Goal: Task Accomplishment & Management: Manage account settings

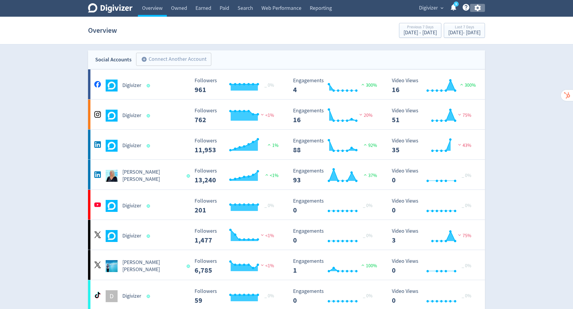
click at [476, 5] on icon "button" at bounding box center [477, 8] width 8 height 8
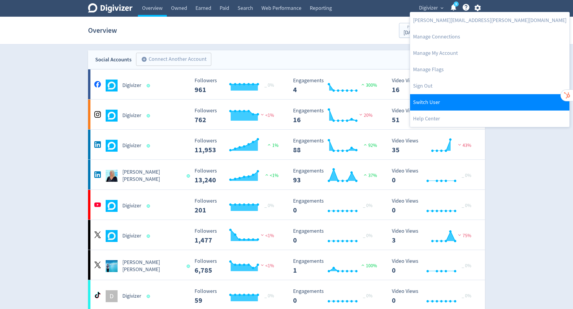
click at [467, 105] on link "Switch User" at bounding box center [489, 102] width 159 height 16
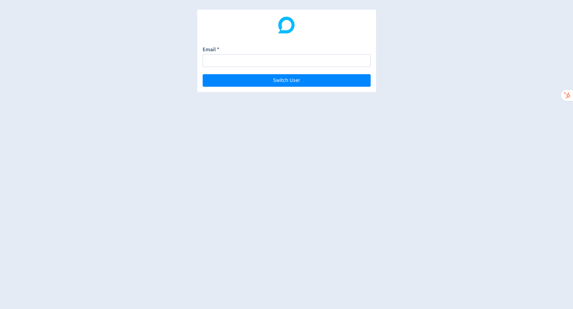
click at [237, 50] on div "Email *" at bounding box center [287, 56] width 168 height 21
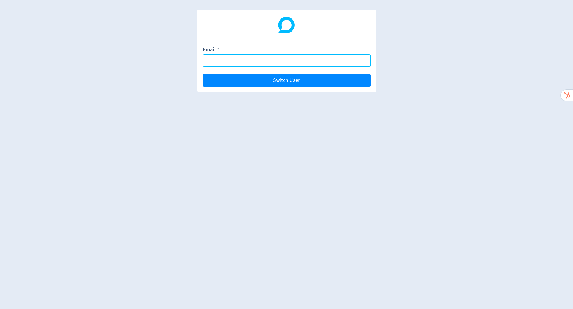
click at [236, 60] on input "Email *" at bounding box center [287, 60] width 168 height 13
paste input "[EMAIL_ADDRESS][DOMAIN_NAME]"
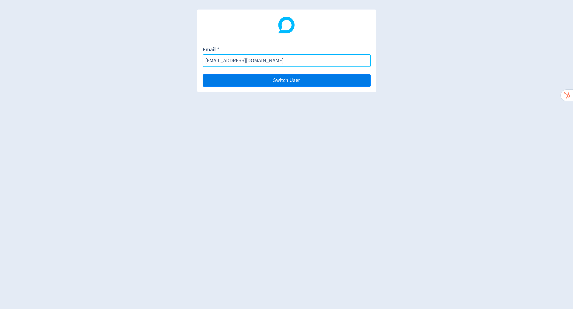
type input "[EMAIL_ADDRESS][DOMAIN_NAME]"
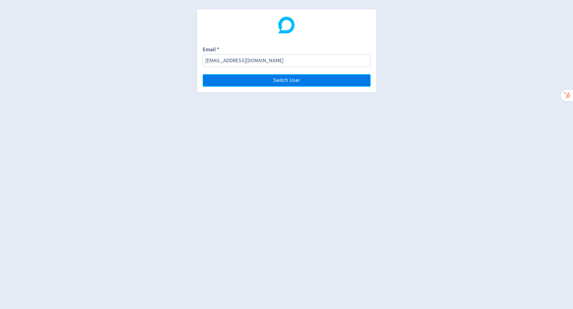
click at [293, 78] on span "Switch User" at bounding box center [286, 80] width 27 height 5
